Goal: Task Accomplishment & Management: Use online tool/utility

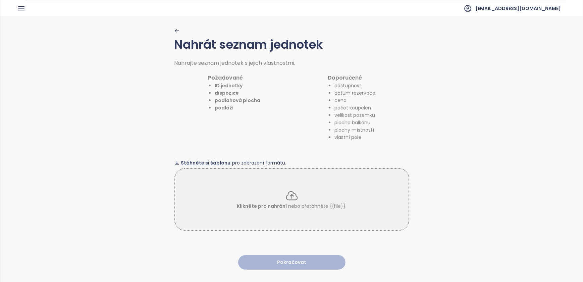
click at [203, 160] on span "Stáhněte si šablonu" at bounding box center [206, 162] width 50 height 7
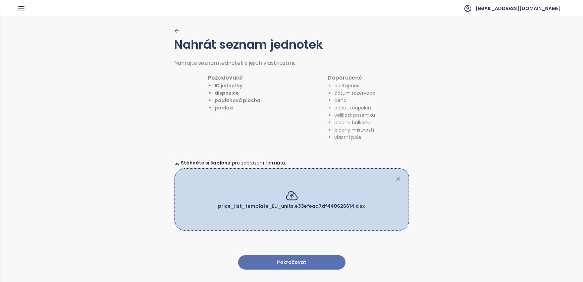
click at [289, 257] on button "Pokračovat" at bounding box center [291, 262] width 107 height 14
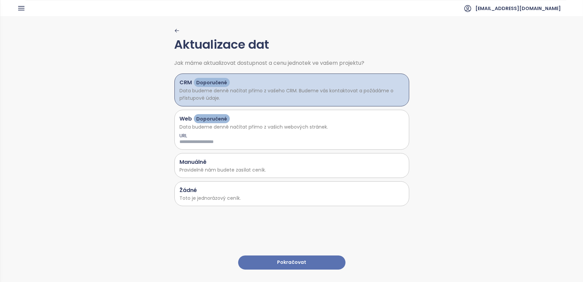
click at [216, 82] on span "Doporučené" at bounding box center [211, 82] width 31 height 7
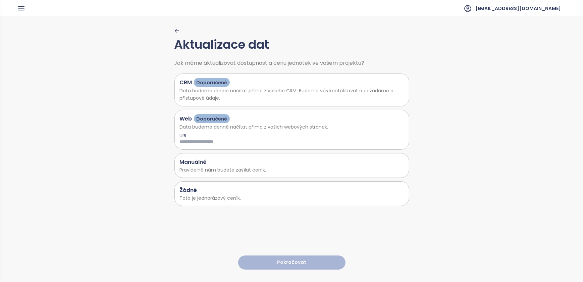
click at [210, 79] on span "Doporučené" at bounding box center [211, 82] width 31 height 7
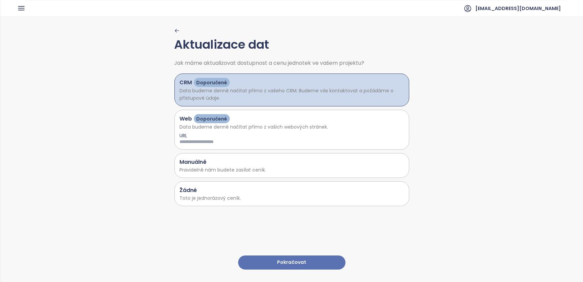
click at [281, 257] on button "Pokračovat" at bounding box center [291, 262] width 107 height 14
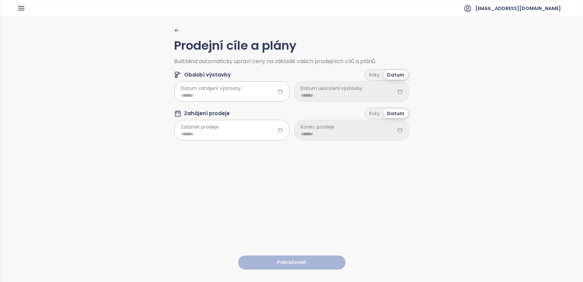
click at [278, 91] on icon at bounding box center [280, 92] width 4 height 4
click at [193, 96] on input at bounding box center [231, 95] width 101 height 7
click at [260, 108] on span "button" at bounding box center [261, 109] width 3 height 3
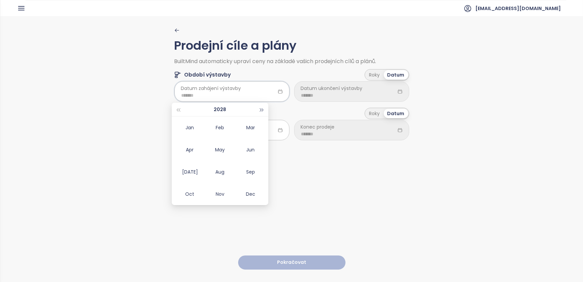
click at [260, 108] on span "button" at bounding box center [261, 109] width 3 height 3
click at [261, 111] on span "button" at bounding box center [261, 109] width 3 height 3
click at [218, 110] on button "2030" at bounding box center [220, 109] width 13 height 13
type input "*******"
click at [179, 108] on button "button" at bounding box center [177, 109] width 7 height 13
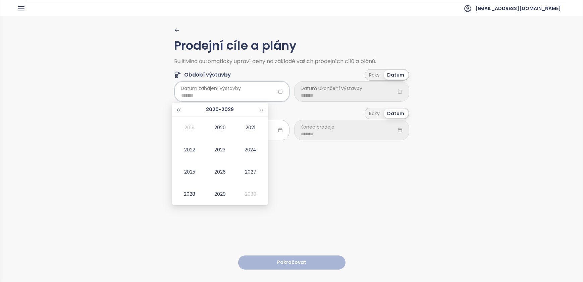
click at [179, 108] on button "button" at bounding box center [177, 109] width 7 height 13
click at [260, 109] on span "button" at bounding box center [261, 109] width 3 height 3
click at [218, 195] on div "2029" at bounding box center [220, 194] width 20 height 8
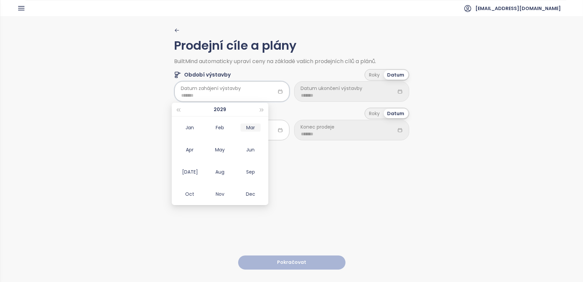
type input "*******"
click at [261, 108] on button "button" at bounding box center [261, 109] width 7 height 13
click at [191, 151] on div "Apr" at bounding box center [189, 150] width 20 height 8
type input "*******"
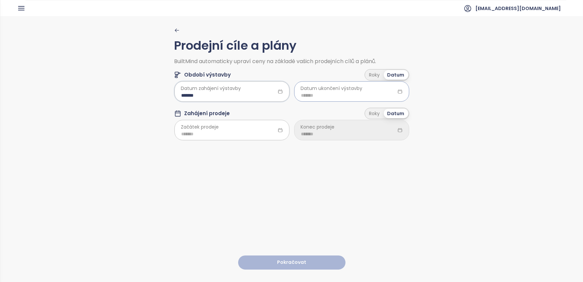
click at [311, 94] on input at bounding box center [351, 95] width 101 height 7
click at [381, 110] on span "button" at bounding box center [381, 109] width 3 height 3
click at [310, 150] on table "[PERSON_NAME] Feb Mar Apr May Jun [DATE] Aug Sep Oct Nov Dec" at bounding box center [339, 160] width 91 height 89
click at [310, 149] on table "[PERSON_NAME] Feb Mar Apr May Jun [DATE] Aug Sep Oct Nov Dec" at bounding box center [339, 160] width 91 height 89
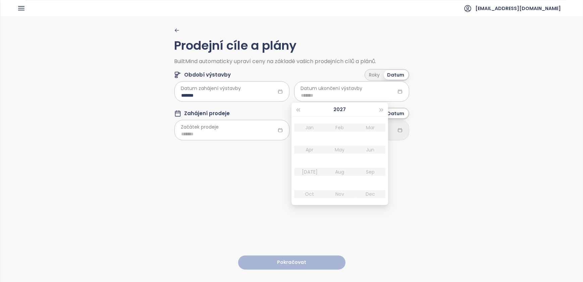
click at [432, 122] on div "Prodejní cíle a plány BuiltMind automaticky upraví ceny na základě vašich prode…" at bounding box center [291, 148] width 583 height 265
click at [395, 74] on div "Datum" at bounding box center [396, 74] width 24 height 9
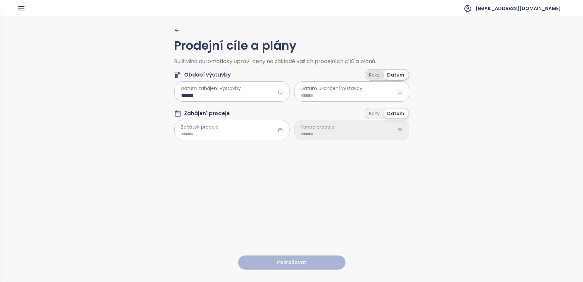
click at [372, 75] on div "Roky" at bounding box center [375, 74] width 18 height 9
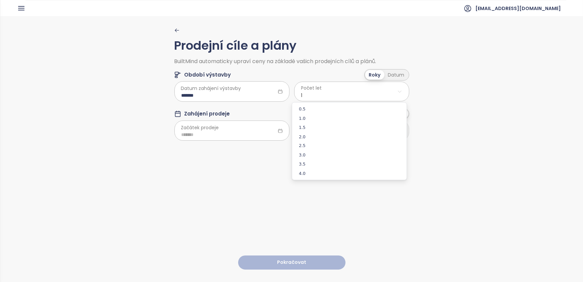
click at [309, 94] on html "Dashboard Analýza trhu Ceník Reporty Projekty Nastavení Návody Pomoc [EMAIL_ADD…" at bounding box center [291, 141] width 583 height 282
click at [302, 135] on span "2.0" at bounding box center [349, 136] width 111 height 9
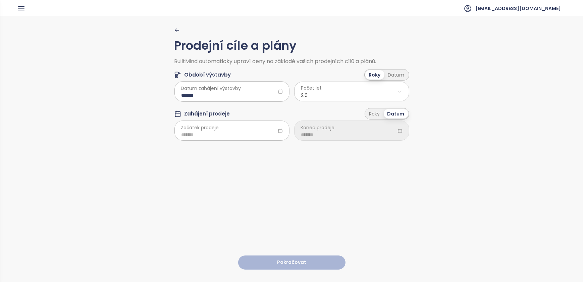
click at [215, 127] on span "Začátek prodeje" at bounding box center [200, 127] width 38 height 7
click at [278, 131] on icon at bounding box center [280, 130] width 5 height 5
click at [197, 134] on input at bounding box center [231, 134] width 101 height 7
type input "*******"
click at [318, 136] on input at bounding box center [351, 134] width 101 height 7
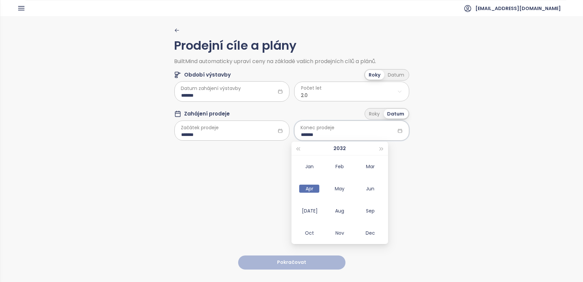
type input "*******"
click at [262, 189] on div "Prodejní cíle a plány BuiltMind automaticky upraví ceny na základě vašich prode…" at bounding box center [291, 148] width 235 height 265
click at [303, 137] on input at bounding box center [351, 134] width 101 height 7
click at [308, 186] on div "Apr" at bounding box center [309, 188] width 20 height 8
type input "*******"
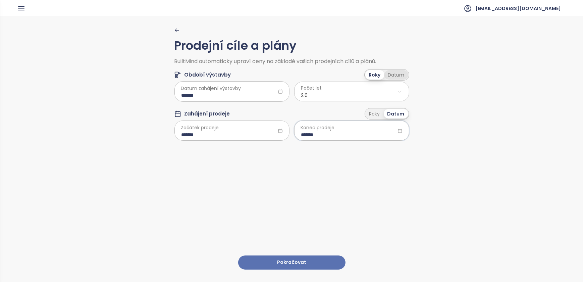
click at [390, 74] on div "Datum" at bounding box center [396, 74] width 24 height 9
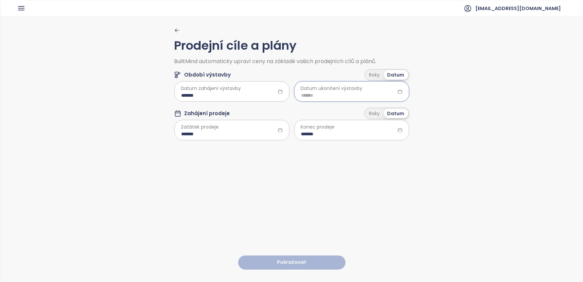
click at [316, 100] on div at bounding box center [351, 91] width 115 height 20
type input "*******"
click at [246, 195] on div "Prodejní cíle a plány BuiltMind automaticky upraví ceny na základě vašich prode…" at bounding box center [291, 148] width 235 height 265
click at [316, 94] on input at bounding box center [351, 95] width 101 height 7
type input "*******"
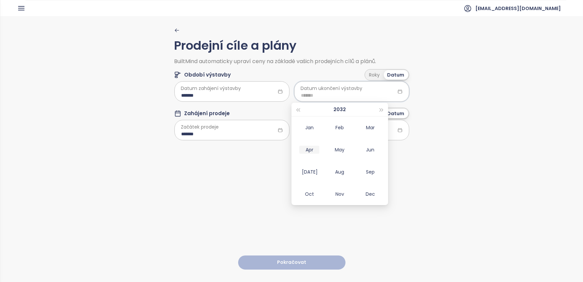
click at [310, 150] on div "Apr" at bounding box center [309, 150] width 20 height 8
type input "*******"
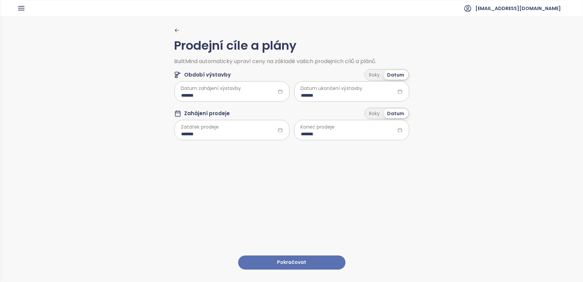
click at [318, 190] on div "Prodejní cíle a plány BuiltMind automaticky upraví ceny na základě vašich prode…" at bounding box center [291, 148] width 235 height 265
click at [290, 255] on button "Pokračovat" at bounding box center [291, 262] width 107 height 14
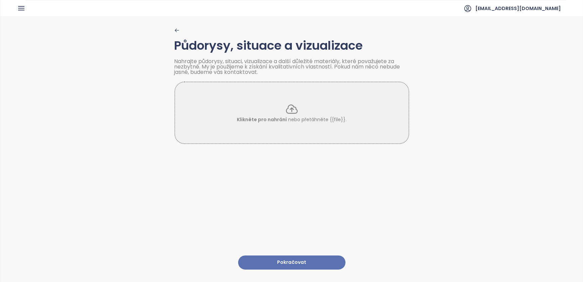
click at [283, 258] on button "Pokračovat" at bounding box center [291, 262] width 107 height 14
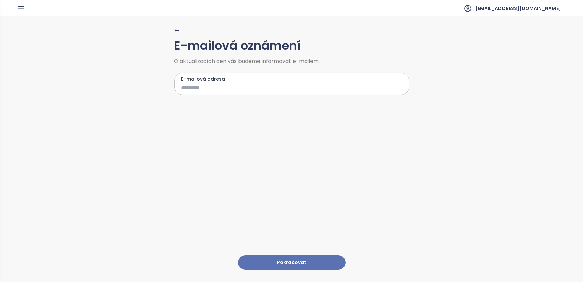
click at [198, 88] on input "E-mailová adresa" at bounding box center [286, 88] width 211 height 8
type input "**********"
click at [279, 256] on button "Pokračovat" at bounding box center [291, 262] width 107 height 14
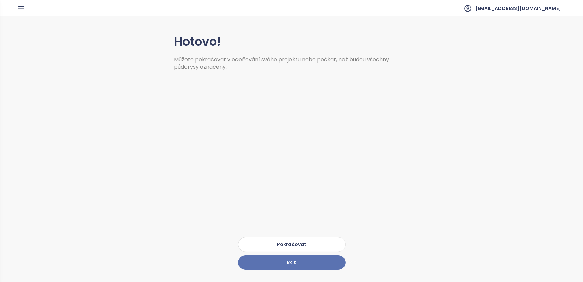
click at [285, 243] on button "Pokračovat" at bounding box center [291, 244] width 107 height 15
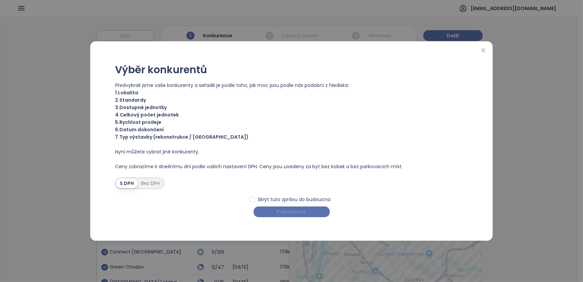
click at [296, 212] on span "Pokračovat" at bounding box center [291, 211] width 29 height 7
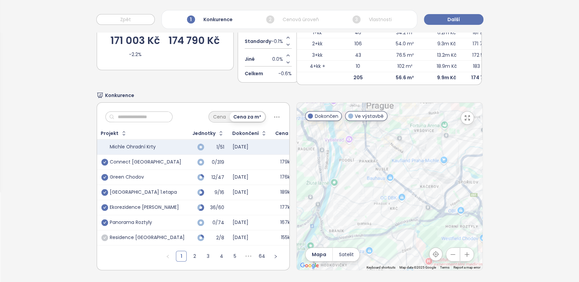
scroll to position [68, 0]
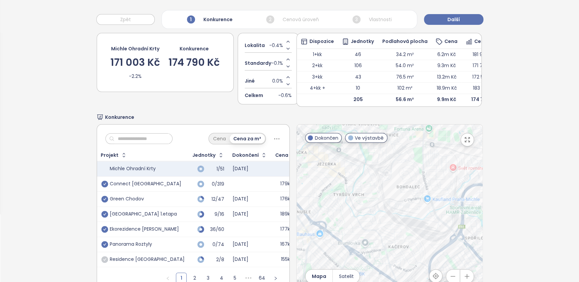
drag, startPoint x: 453, startPoint y: 167, endPoint x: 386, endPoint y: 172, distance: 67.2
click at [386, 172] on div at bounding box center [389, 207] width 185 height 167
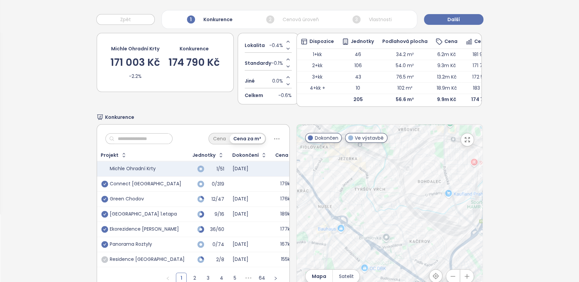
drag, startPoint x: 373, startPoint y: 237, endPoint x: 394, endPoint y: 231, distance: 21.8
click at [394, 231] on div at bounding box center [389, 207] width 185 height 167
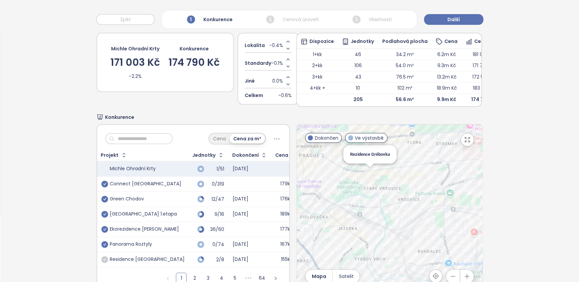
click at [363, 174] on div "Rezidence Grébovka" at bounding box center [389, 207] width 185 height 167
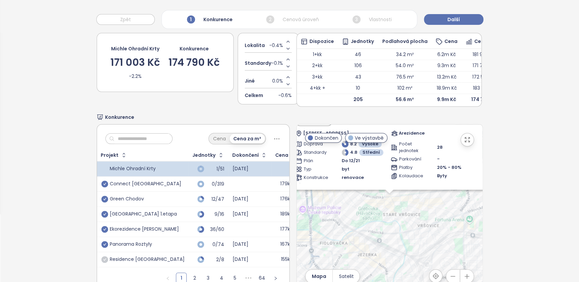
scroll to position [99, 0]
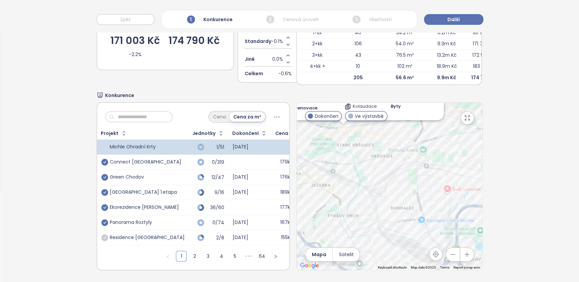
drag, startPoint x: 387, startPoint y: 238, endPoint x: 363, endPoint y: 189, distance: 55.1
click at [363, 189] on div "Zahrnout Rezidence Grébovka Dokončen [STREET_ADDRESS] Arezidence Doprava 8.2 Vy…" at bounding box center [389, 186] width 185 height 167
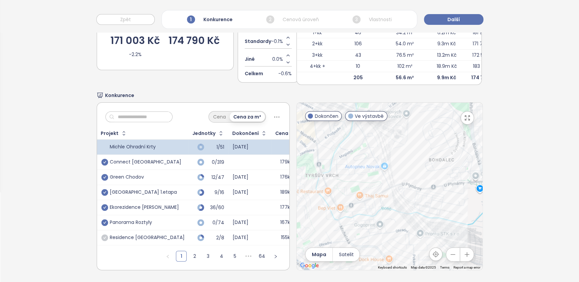
drag, startPoint x: 369, startPoint y: 217, endPoint x: 381, endPoint y: 183, distance: 36.1
click at [381, 183] on div "Zahrnout Rezidence Grébovka Dokončen [STREET_ADDRESS] Arezidence Doprava 8.2 Vy…" at bounding box center [389, 186] width 185 height 167
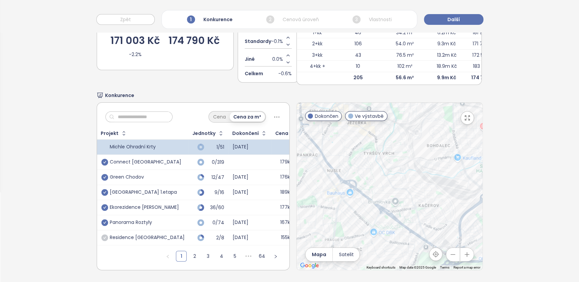
drag, startPoint x: 419, startPoint y: 151, endPoint x: 355, endPoint y: 166, distance: 66.1
click at [355, 166] on div "Zahrnout Rezidence Grébovka Dokončen [STREET_ADDRESS] Arezidence Doprava 8.2 Vy…" at bounding box center [389, 186] width 185 height 167
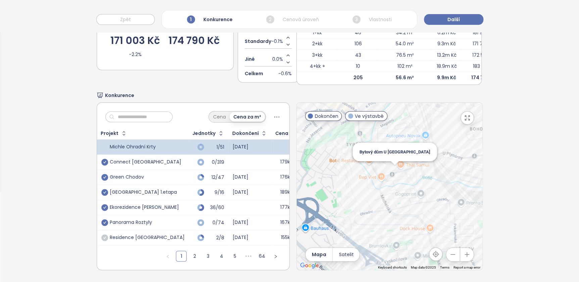
click at [389, 166] on div "Zahrnout Rezidence Grébovka Dokončen [STREET_ADDRESS] Arezidence Doprava 8.2 Vy…" at bounding box center [389, 186] width 185 height 167
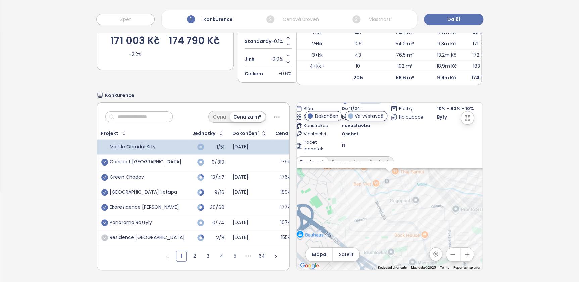
scroll to position [61, 0]
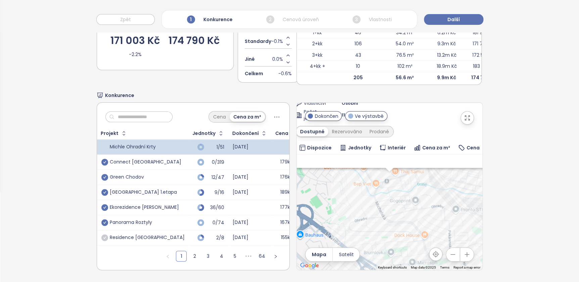
click at [508, 183] on div "Výběr konkurentů Cenová úroveň Michle Ohradní Krty 171 003 Kč -2.2% Konkurence …" at bounding box center [289, 119] width 578 height 323
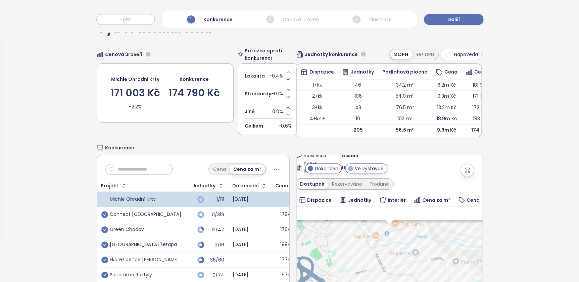
scroll to position [99, 0]
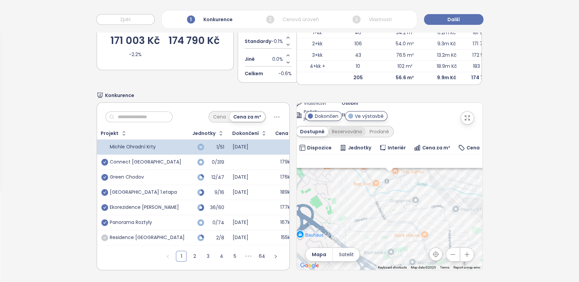
click at [341, 127] on div "Rezervováno" at bounding box center [347, 131] width 38 height 9
click at [369, 127] on div "Prodané" at bounding box center [379, 131] width 27 height 9
click at [336, 127] on div "Rezervováno" at bounding box center [345, 131] width 38 height 9
click at [370, 127] on div "Prodané" at bounding box center [379, 131] width 27 height 9
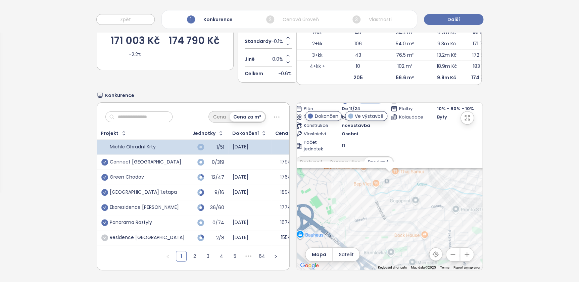
scroll to position [0, 0]
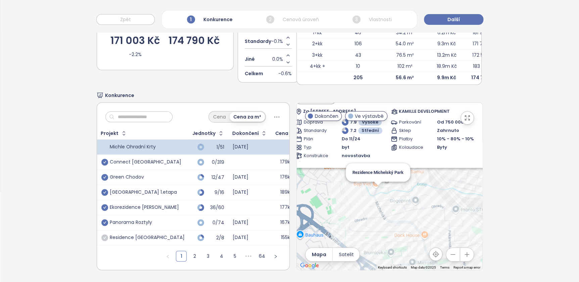
click at [374, 187] on div "Zahrnout Bytový dům U Botiče Archivován Za Arielem 5, 140 00 [GEOGRAPHIC_DATA] …" at bounding box center [389, 186] width 185 height 167
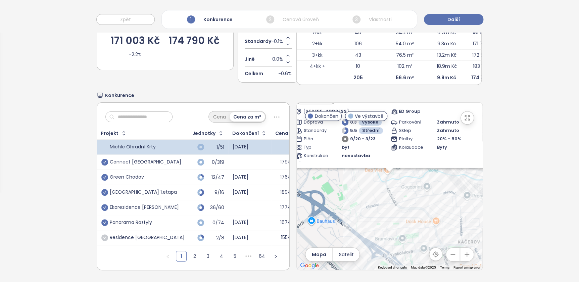
click at [464, 114] on icon "button" at bounding box center [467, 117] width 7 height 7
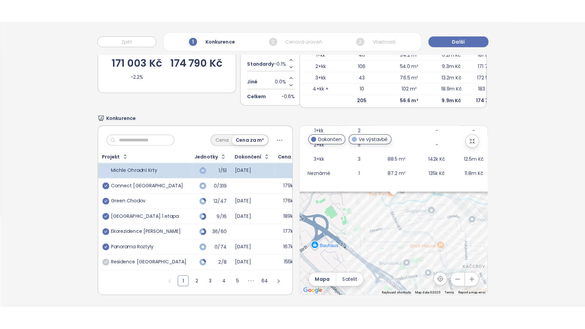
scroll to position [51, 0]
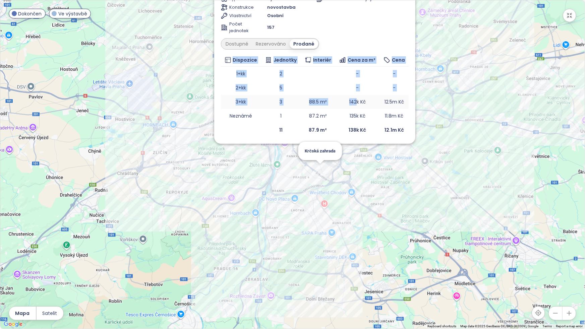
drag, startPoint x: 371, startPoint y: 42, endPoint x: 357, endPoint y: 100, distance: 59.5
click at [357, 100] on div "Rezidence Michelský Park Archivován [STREET_ADDRESS] ED Group Doprava 8.3 Vysok…" at bounding box center [315, 34] width 188 height 205
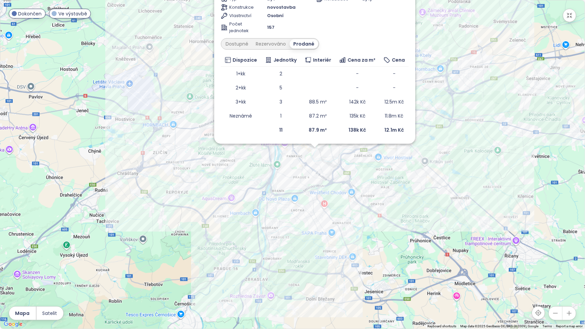
drag, startPoint x: 357, startPoint y: 100, endPoint x: 312, endPoint y: 231, distance: 139.0
click at [312, 231] on div "Zahrnout Rezidence Michelský Park Archivován [STREET_ADDRESS] ED Group Doprava …" at bounding box center [292, 164] width 585 height 329
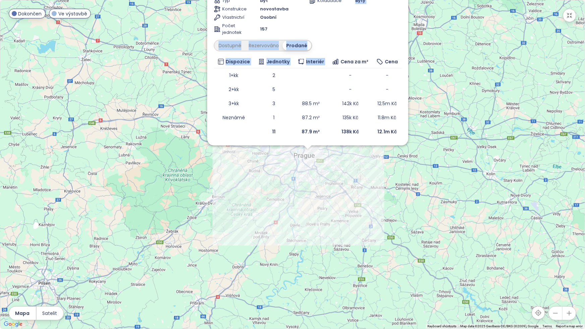
drag, startPoint x: 349, startPoint y: 22, endPoint x: 340, endPoint y: 67, distance: 45.5
click at [340, 67] on div "Rezidence Michelský Park Archivován [STREET_ADDRESS] ED Group Doprava 8.3 Vysok…" at bounding box center [308, 36] width 188 height 205
drag, startPoint x: 340, startPoint y: 67, endPoint x: 340, endPoint y: 32, distance: 35.2
click at [340, 32] on div "Parkování Zahrnuto Sklep Zahrnuto Platby 20% - 80% Kolaudace Byty" at bounding box center [355, 4] width 93 height 64
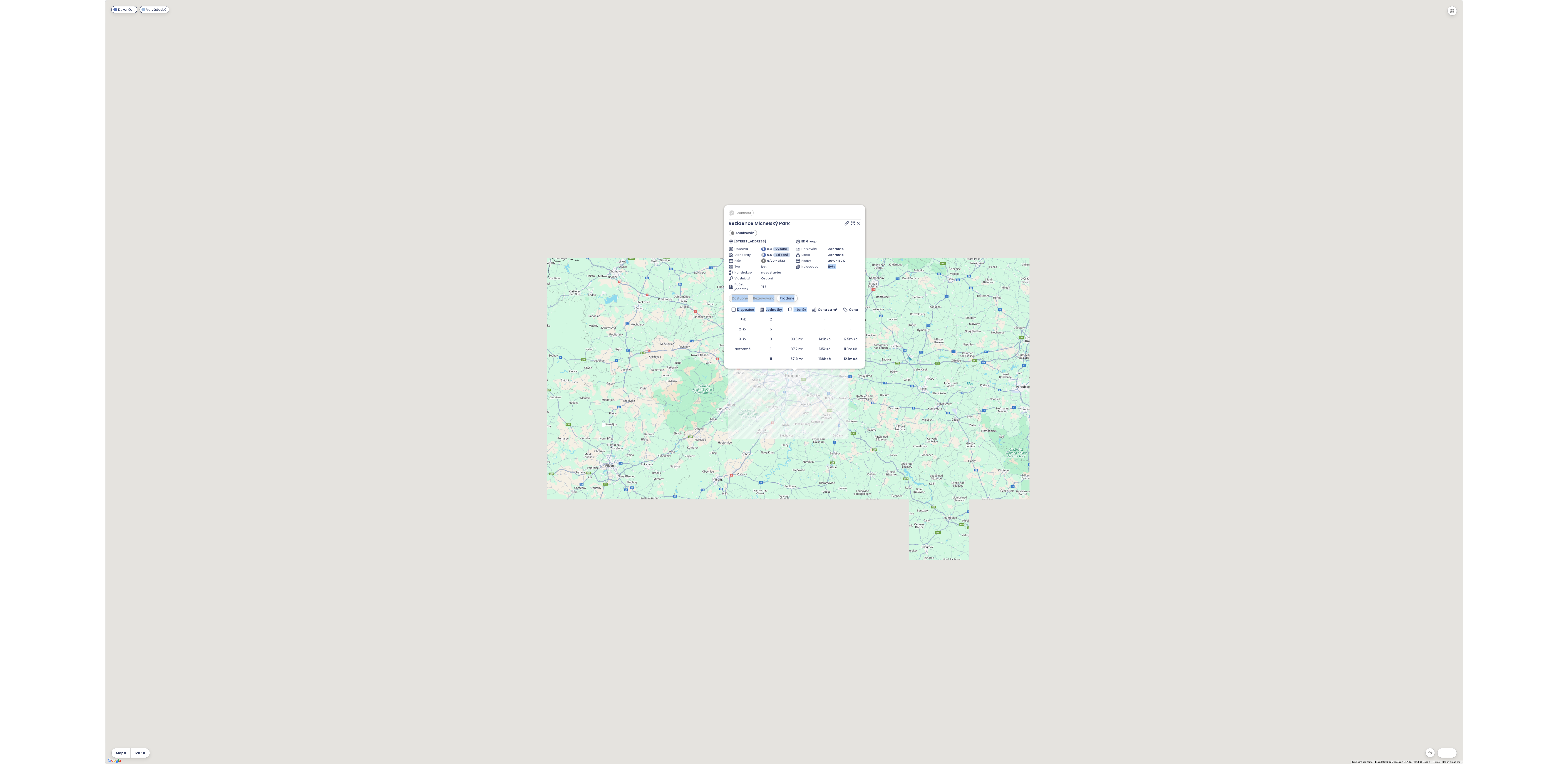
scroll to position [19, 0]
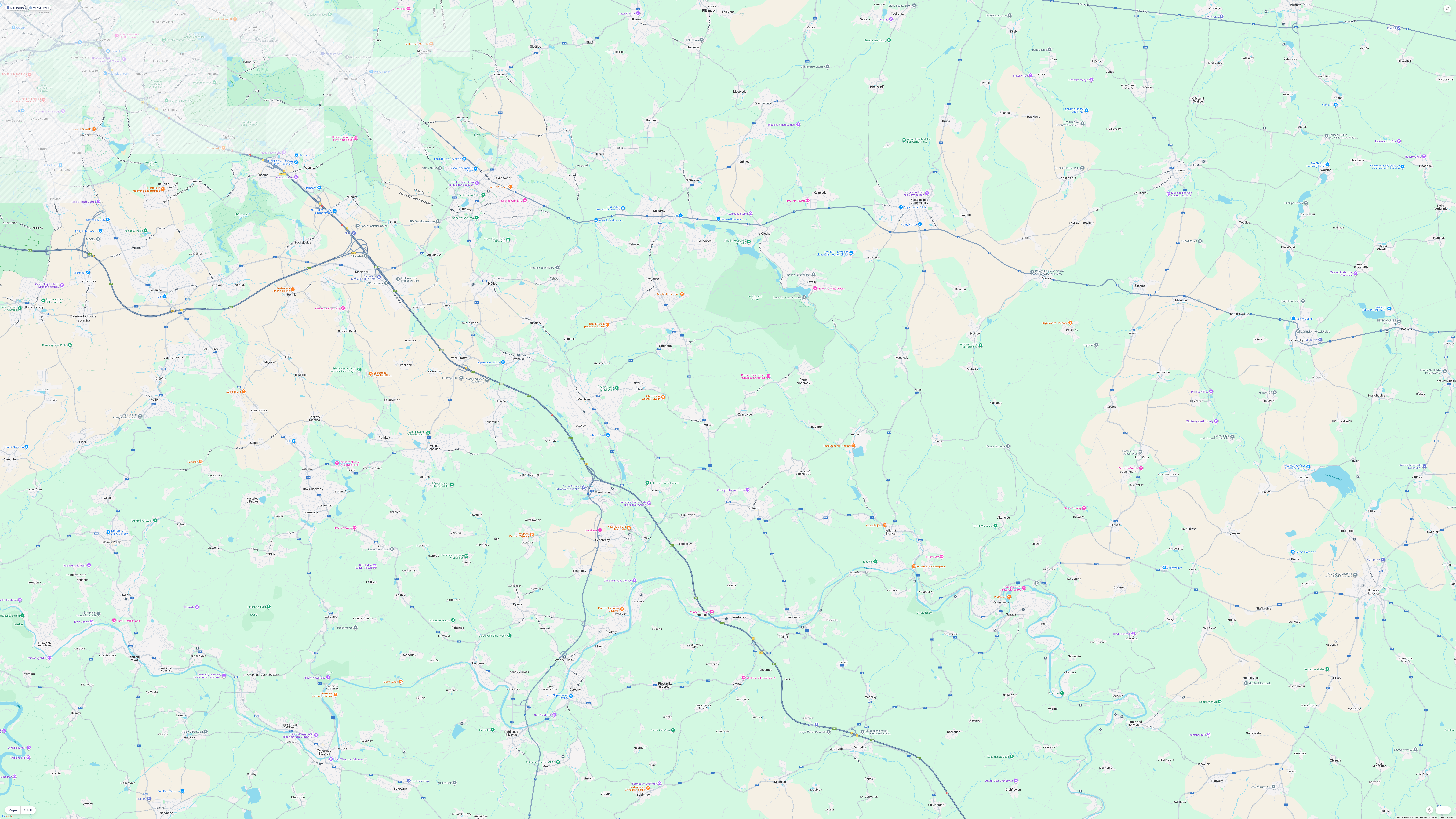
drag, startPoint x: 431, startPoint y: 284, endPoint x: 231, endPoint y: 370, distance: 217.7
click at [330, 159] on div "Zahrnout Rezidence Michelský Park Archivován [STREET_ADDRESS] ED Group Doprava …" at bounding box center [727, 409] width 1455 height 818
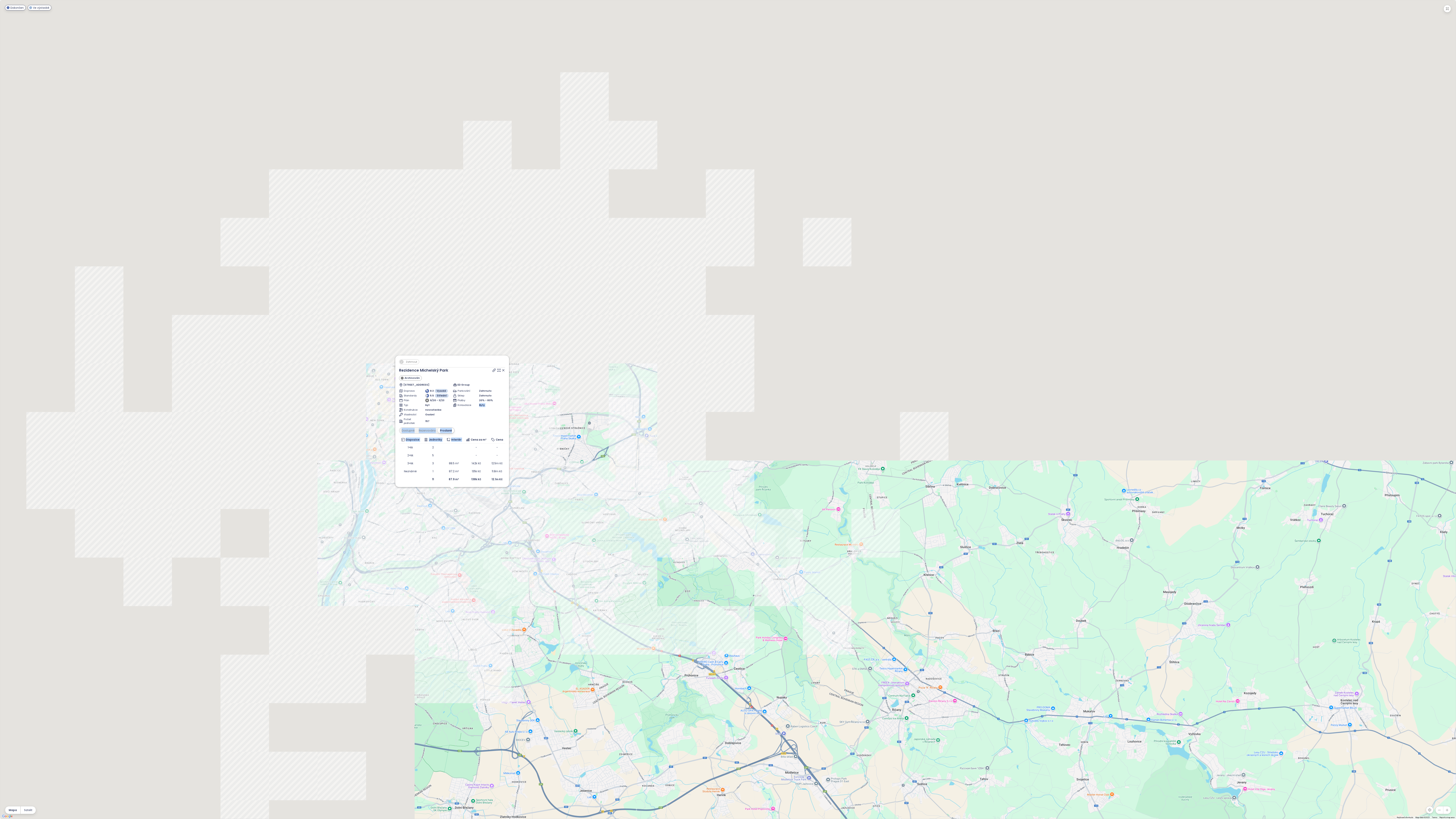
drag, startPoint x: 245, startPoint y: 358, endPoint x: 580, endPoint y: 505, distance: 365.8
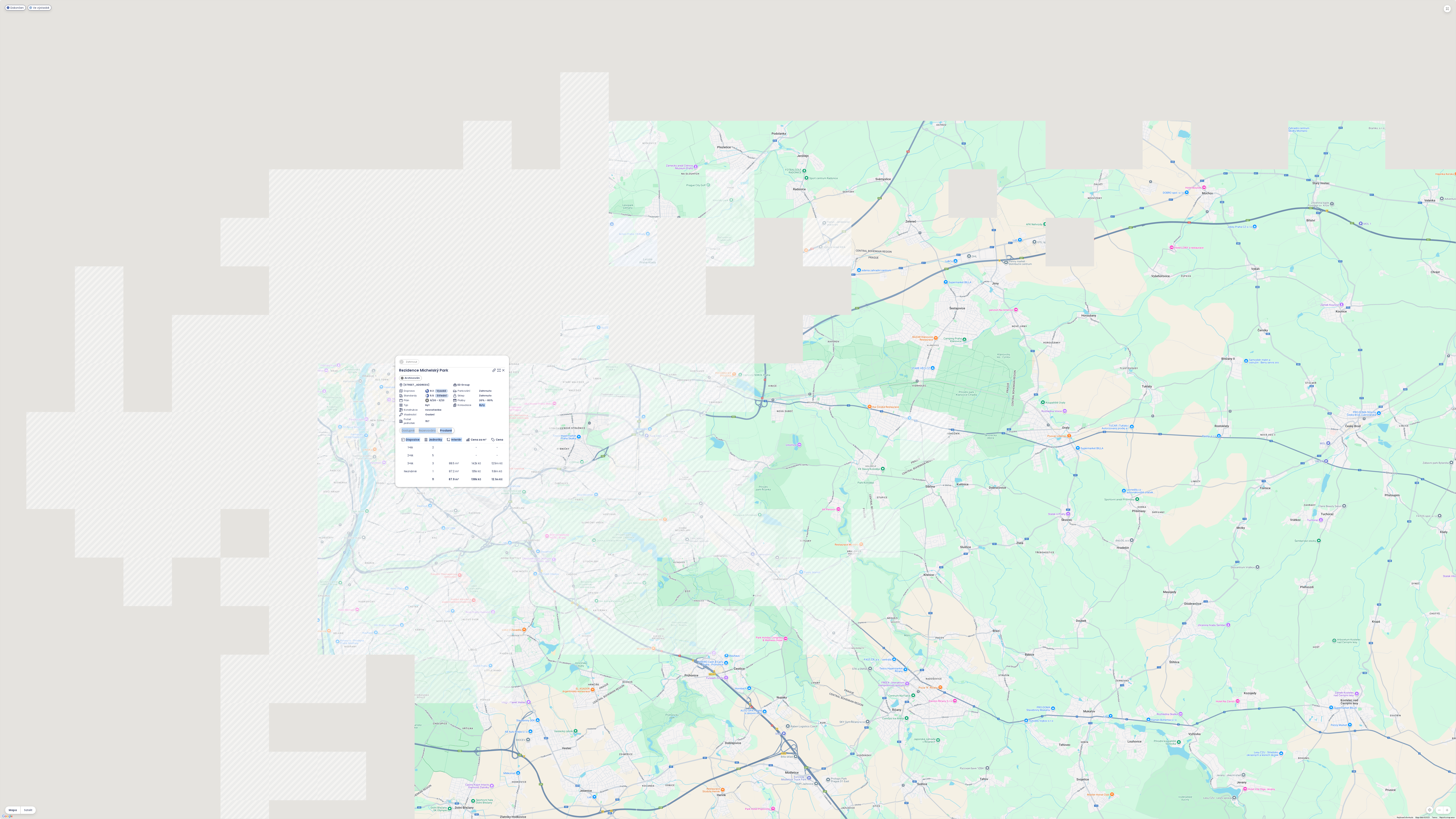
click at [330, 159] on div "Zahrnout Rezidence Michelský Park Archivován [STREET_ADDRESS] ED Group Doprava …" at bounding box center [727, 409] width 1455 height 818
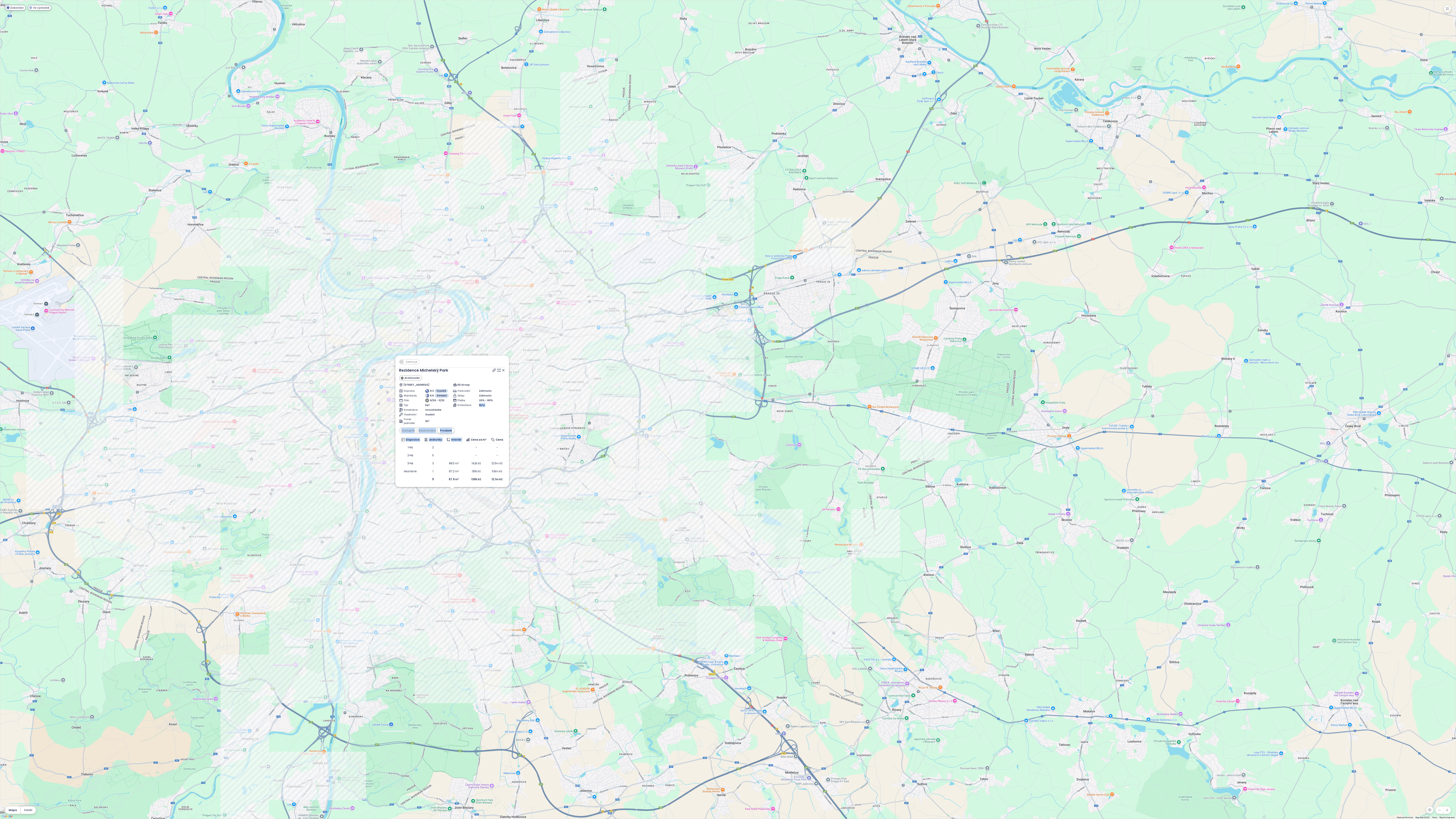
click at [330, 159] on div "Zahrnout Rezidence Michelský Park Archivován [STREET_ADDRESS] ED Group Doprava …" at bounding box center [727, 409] width 1455 height 818
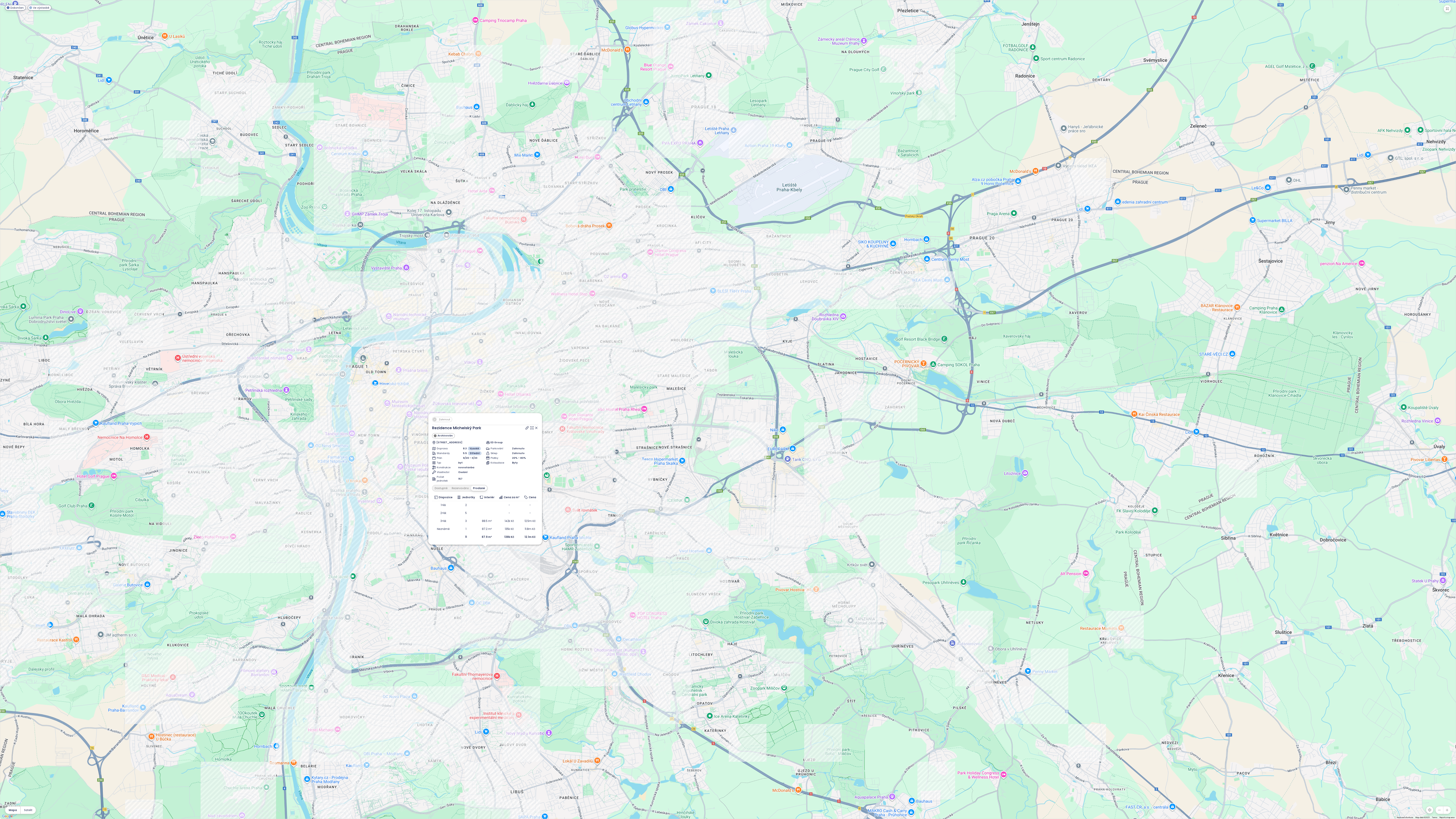
click at [330, 159] on div "Zahrnout Rezidence Michelský Park Archivován [STREET_ADDRESS] ED Group Doprava …" at bounding box center [727, 409] width 1455 height 818
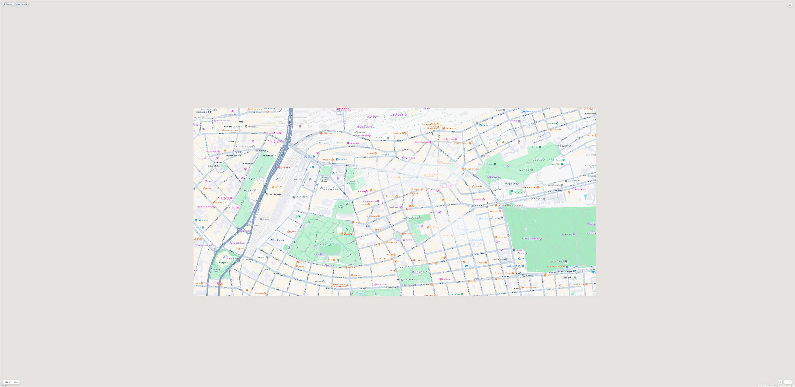
scroll to position [0, 0]
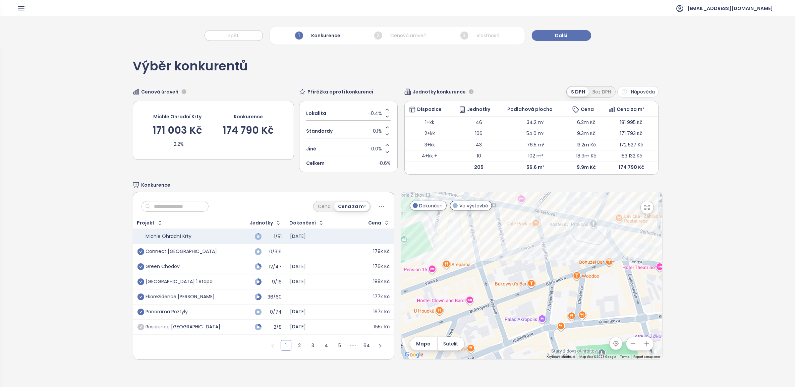
click at [323, 36] on div "1 Konkurence" at bounding box center [317, 35] width 49 height 11
click at [559, 34] on span "Další" at bounding box center [561, 35] width 12 height 7
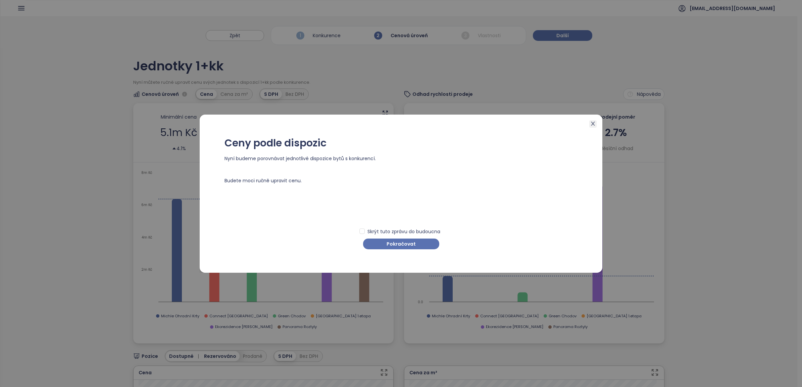
click at [583, 124] on icon "close" at bounding box center [592, 123] width 5 height 5
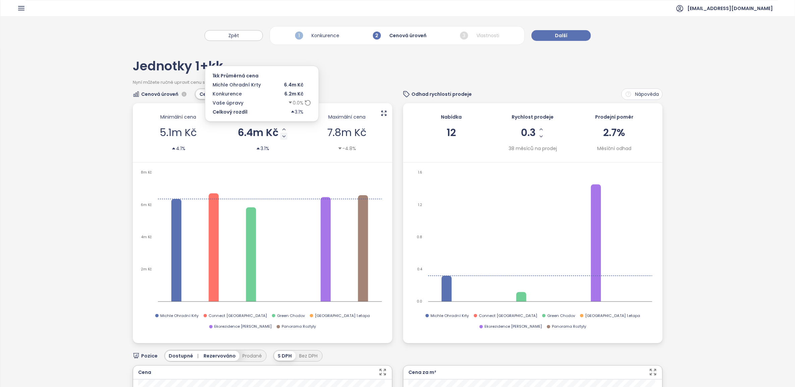
click at [281, 138] on icon "Decrease AVG Price" at bounding box center [283, 136] width 5 height 5
click at [560, 34] on span "Další" at bounding box center [561, 35] width 12 height 7
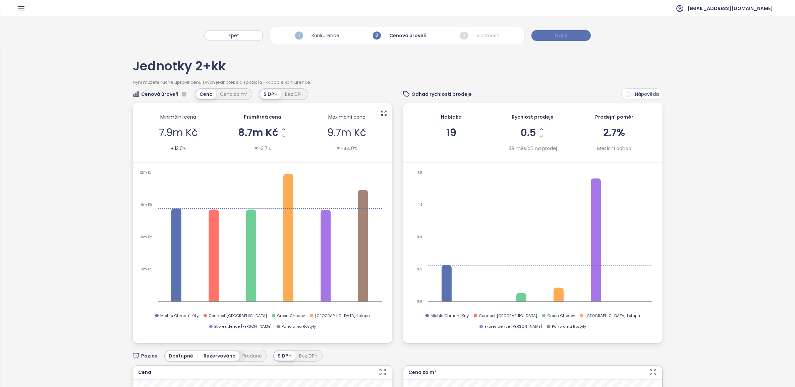
click at [561, 36] on span "Další" at bounding box center [561, 35] width 12 height 7
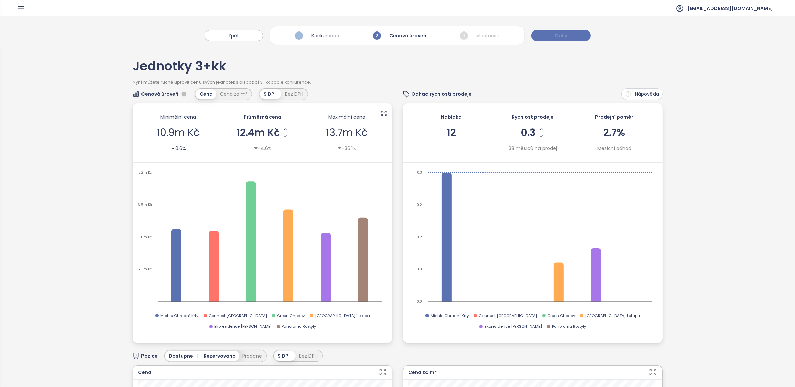
click at [561, 36] on span "Další" at bounding box center [561, 35] width 12 height 7
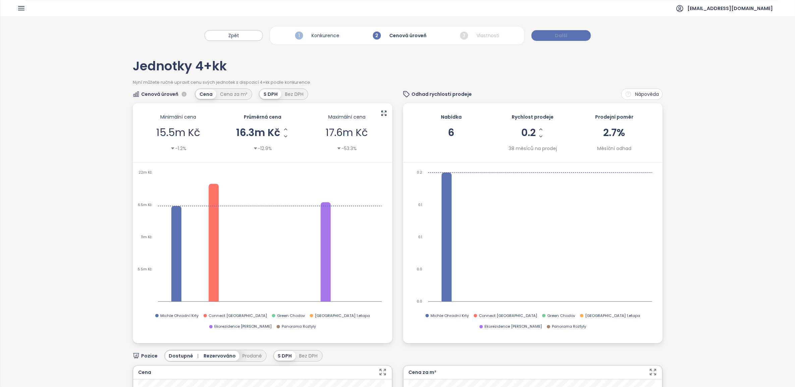
click at [561, 36] on span "Další" at bounding box center [561, 35] width 12 height 7
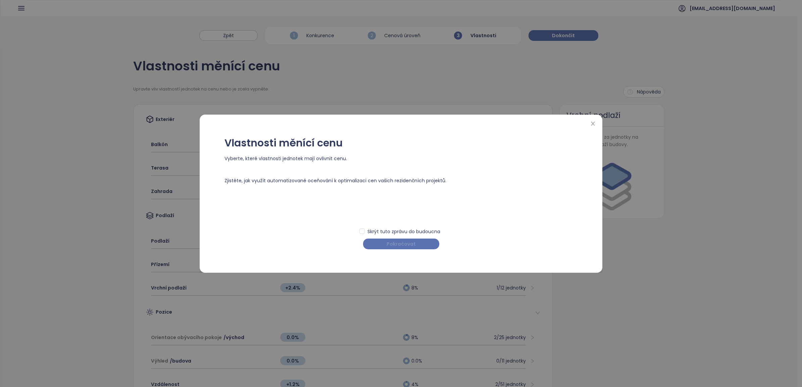
click at [401, 245] on span "Pokračovat" at bounding box center [400, 243] width 29 height 7
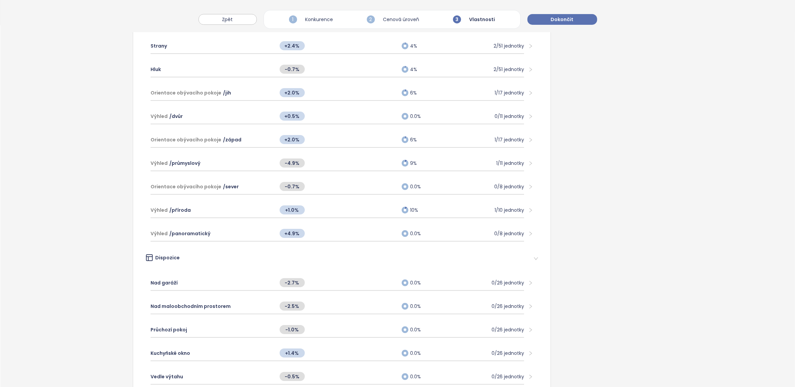
scroll to position [111, 0]
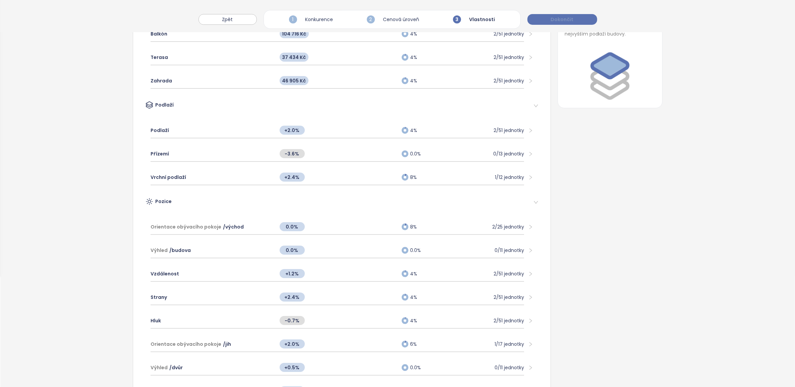
click at [557, 19] on span "Dokončit" at bounding box center [562, 19] width 23 height 7
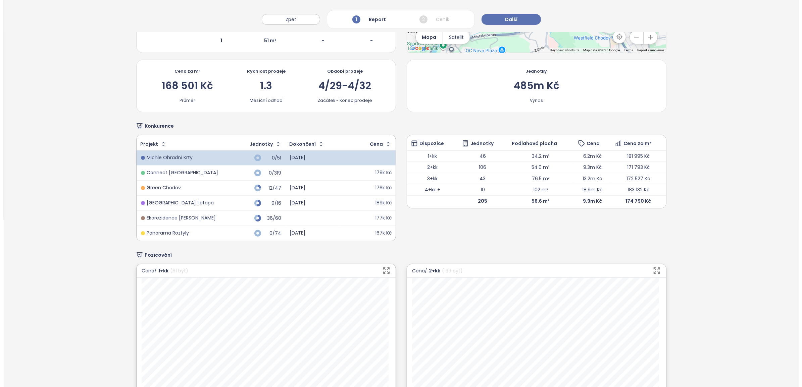
scroll to position [0, 0]
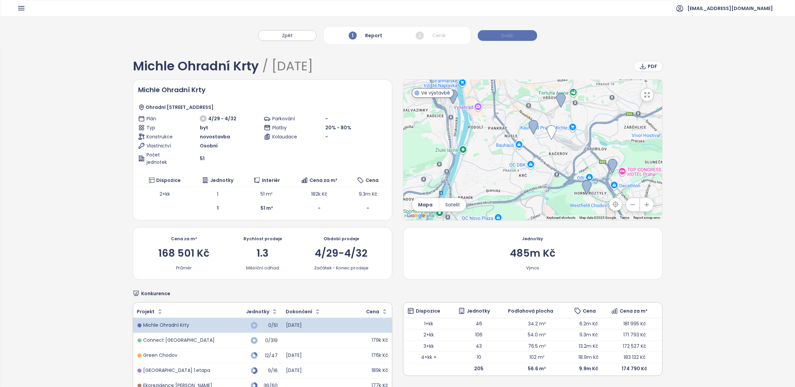
click at [507, 35] on span "Další" at bounding box center [507, 35] width 12 height 7
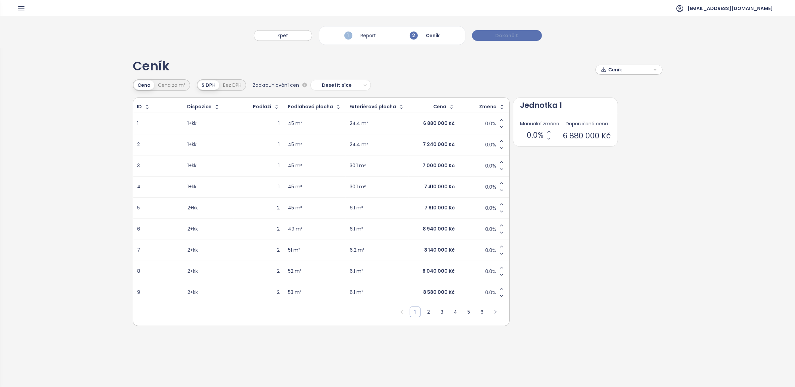
click at [507, 36] on span "Dokončit" at bounding box center [507, 35] width 23 height 7
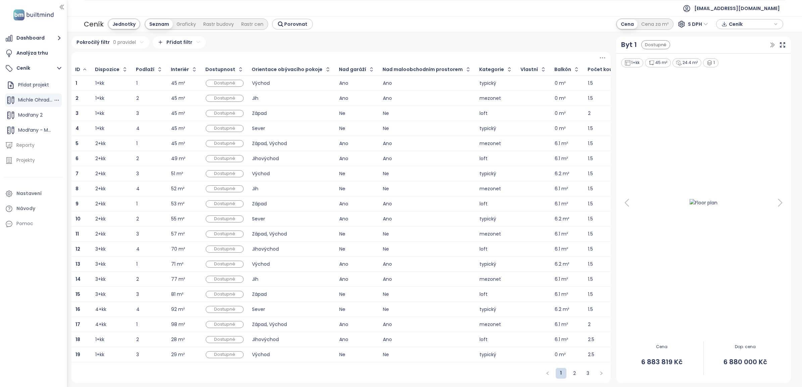
click at [34, 99] on span "Michle Ohradní Krty" at bounding box center [41, 100] width 46 height 7
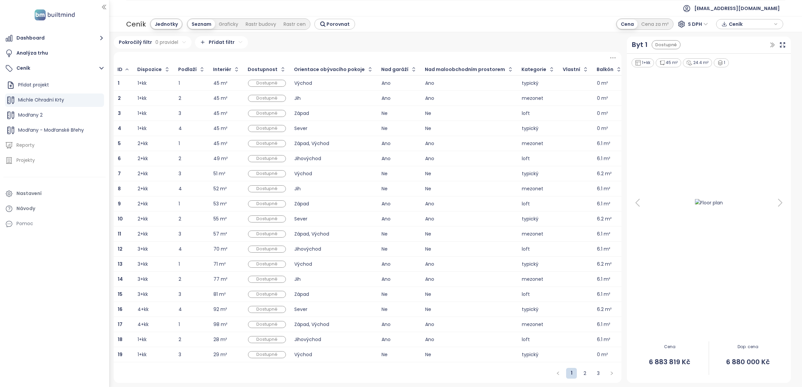
drag, startPoint x: 66, startPoint y: 58, endPoint x: 109, endPoint y: 59, distance: 43.3
click at [109, 59] on div at bounding box center [108, 193] width 3 height 387
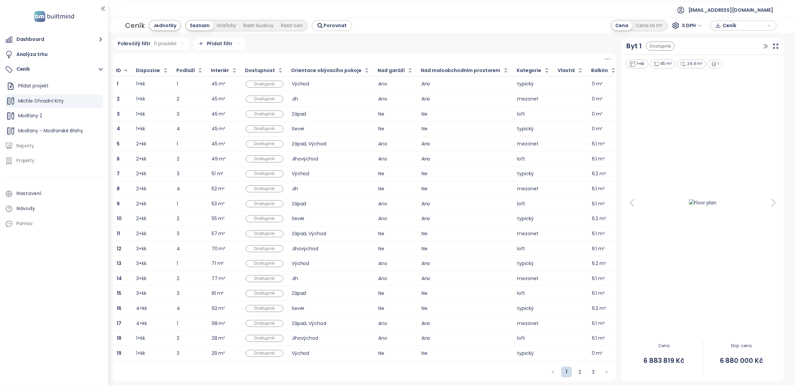
scroll to position [2, 0]
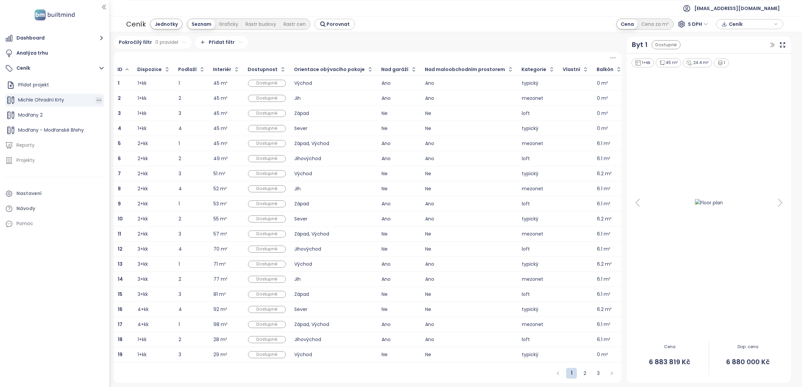
click at [99, 100] on icon "button" at bounding box center [99, 100] width 7 height 7
click at [131, 109] on button "Upravit" at bounding box center [127, 111] width 40 height 8
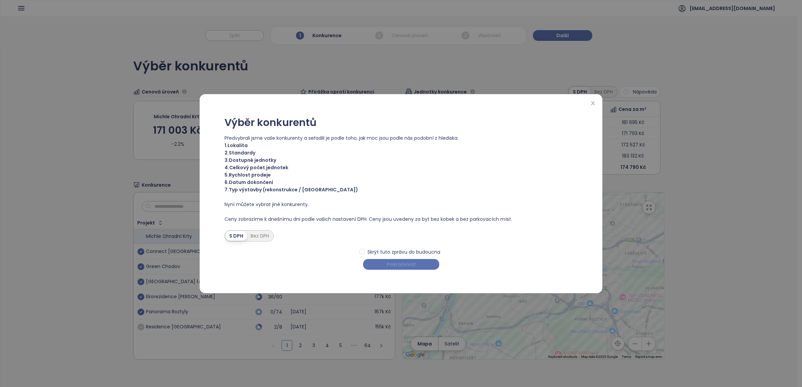
click at [404, 262] on span "Pokračovat" at bounding box center [400, 264] width 29 height 7
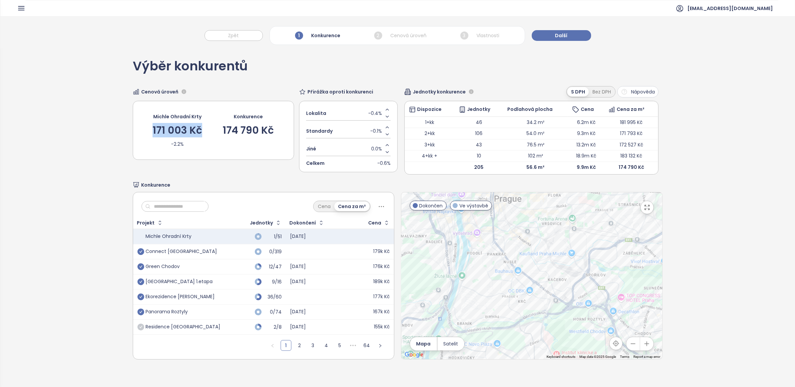
drag, startPoint x: 153, startPoint y: 132, endPoint x: 209, endPoint y: 128, distance: 55.8
click at [209, 128] on div "Michle Ohradní Krty 171 003 Kč -2.2% Konkurence 174 790 Kč" at bounding box center [214, 130] width 134 height 38
drag, startPoint x: 209, startPoint y: 128, endPoint x: 284, endPoint y: 128, distance: 75.5
click at [284, 128] on div "Michle Ohradní Krty 171 003 Kč -2.2% Konkurence 174 790 Kč" at bounding box center [213, 130] width 161 height 59
drag, startPoint x: 284, startPoint y: 128, endPoint x: 247, endPoint y: 131, distance: 38.0
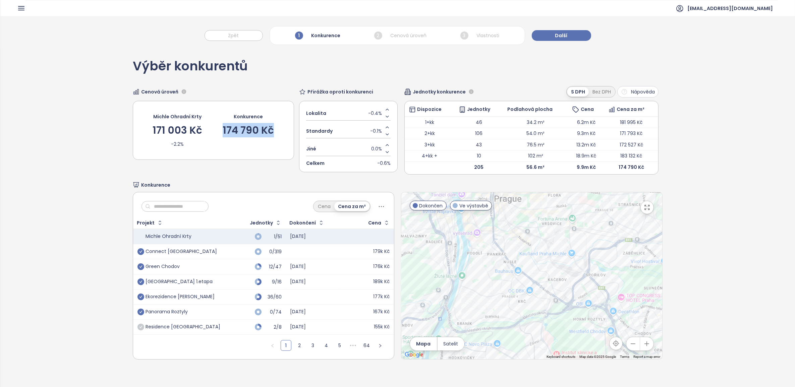
click at [247, 131] on div "174 790 Kč" at bounding box center [248, 130] width 51 height 10
drag, startPoint x: 202, startPoint y: 131, endPoint x: 164, endPoint y: 131, distance: 37.9
click at [164, 131] on div "Michle Ohradní Krty 171 003 Kč -2.2% Konkurence 174 790 Kč" at bounding box center [214, 130] width 134 height 38
click at [410, 179] on div "Výběr konkurentů Cenová úroveň Michle Ohradní Krty 171 003 Kč -2.2% Konkurence …" at bounding box center [398, 209] width 530 height 323
click at [557, 35] on span "Další" at bounding box center [561, 35] width 12 height 7
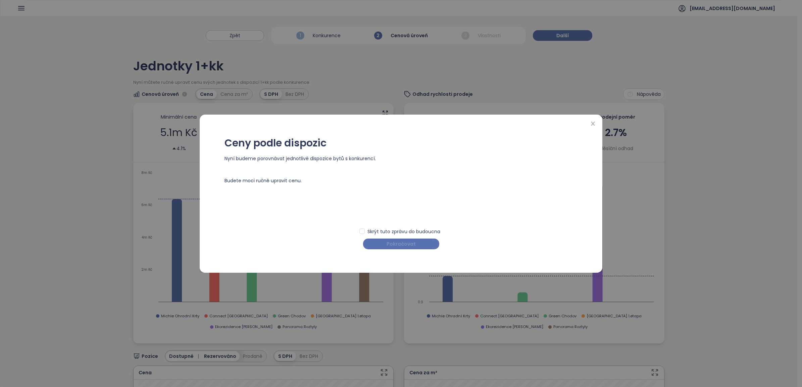
click at [404, 242] on span "Pokračovat" at bounding box center [400, 243] width 29 height 7
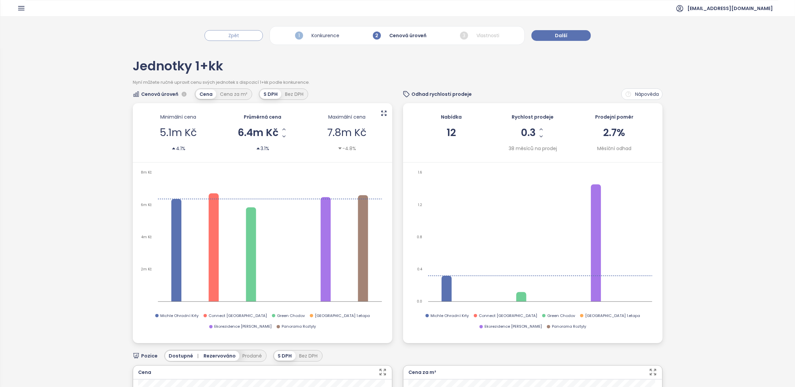
click at [242, 38] on button "Zpět" at bounding box center [234, 35] width 58 height 11
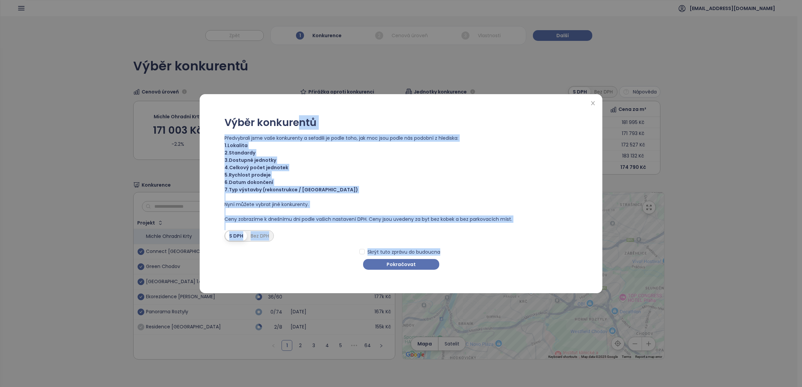
drag, startPoint x: 399, startPoint y: 254, endPoint x: 451, endPoint y: 324, distance: 87.5
click at [451, 281] on div "Výběr konkurentů Předvybrali jsme vaše konkurenty a seřadili je podle toho, jak…" at bounding box center [401, 193] width 802 height 387
drag, startPoint x: 451, startPoint y: 324, endPoint x: 404, endPoint y: 263, distance: 77.8
click at [404, 263] on span "Pokračovat" at bounding box center [400, 264] width 29 height 7
